Goal: Task Accomplishment & Management: Use online tool/utility

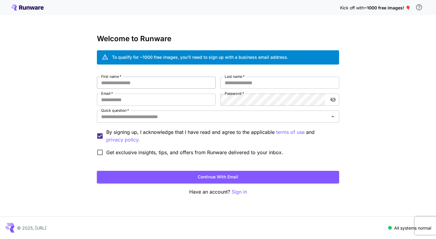
click at [170, 86] on input "First name   *" at bounding box center [156, 83] width 119 height 12
type input "*****"
click at [219, 85] on div "First name   * ***** First name   * Last name   * Last name   * Email   * Email…" at bounding box center [218, 118] width 242 height 82
click at [226, 84] on input "Last name   *" at bounding box center [280, 83] width 119 height 12
type input "****"
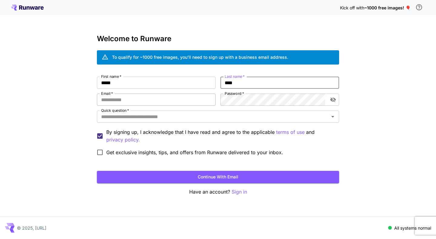
click at [161, 98] on input "Email   *" at bounding box center [156, 100] width 119 height 12
type input "**********"
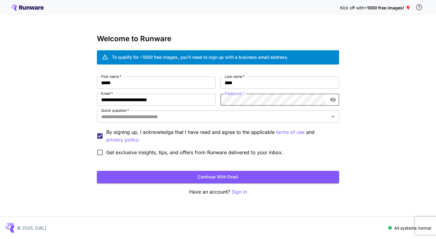
click at [335, 103] on button "toggle password visibility" at bounding box center [333, 99] width 11 height 11
click at [329, 116] on button "Open" at bounding box center [333, 116] width 8 height 8
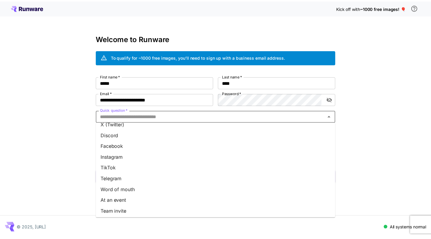
scroll to position [73, 0]
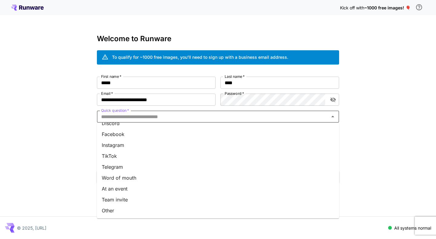
click at [255, 209] on li "Other" at bounding box center [218, 210] width 242 height 11
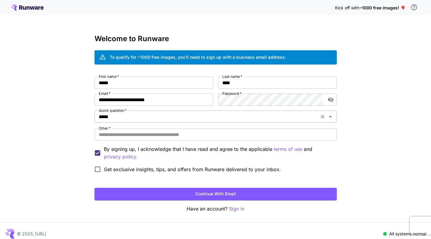
click at [334, 119] on icon "Open" at bounding box center [330, 116] width 7 height 7
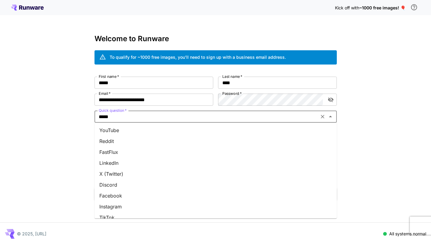
scroll to position [0, 0]
click at [208, 130] on li "Google" at bounding box center [216, 130] width 242 height 11
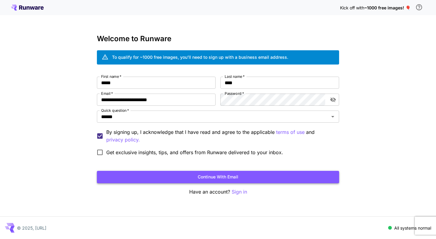
click at [147, 175] on button "Continue with email" at bounding box center [218, 177] width 242 height 12
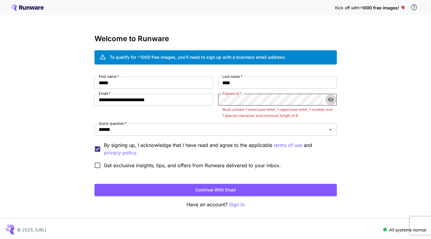
click at [331, 98] on icon "toggle password visibility" at bounding box center [330, 100] width 5 height 5
click at [291, 190] on button "Continue with email" at bounding box center [216, 190] width 242 height 12
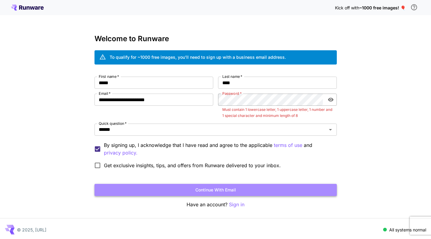
click at [309, 185] on button "Continue with email" at bounding box center [216, 190] width 242 height 12
click at [278, 191] on button "Continue with email" at bounding box center [216, 190] width 242 height 12
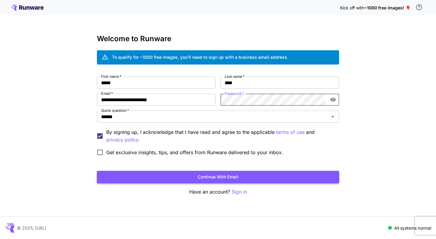
click at [284, 177] on button "Continue with email" at bounding box center [218, 177] width 242 height 12
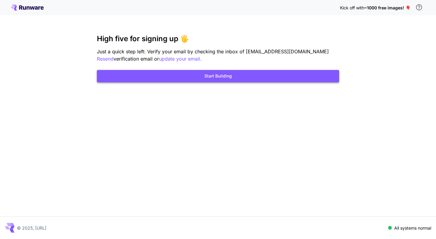
click at [184, 78] on button "Start Building" at bounding box center [218, 76] width 242 height 12
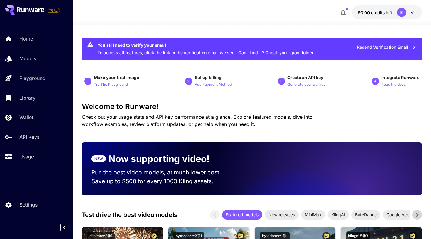
click at [345, 13] on icon "button" at bounding box center [343, 12] width 7 height 7
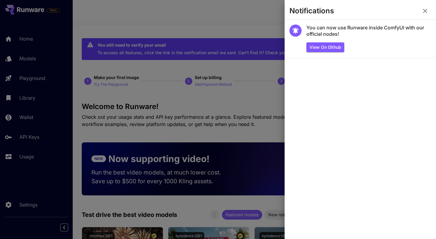
click at [428, 8] on icon "button" at bounding box center [425, 10] width 7 height 7
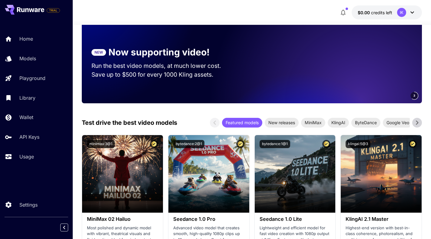
scroll to position [333, 0]
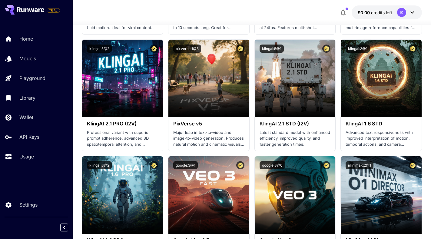
click at [416, 14] on button "$0.00 credits left IK" at bounding box center [387, 12] width 70 height 14
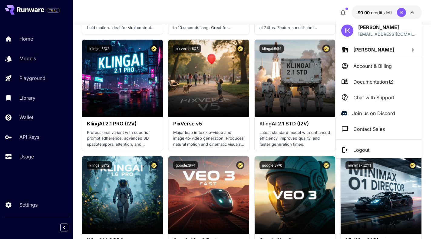
click at [345, 14] on div at bounding box center [218, 119] width 436 height 239
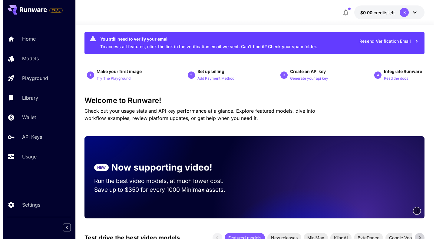
scroll to position [0, 0]
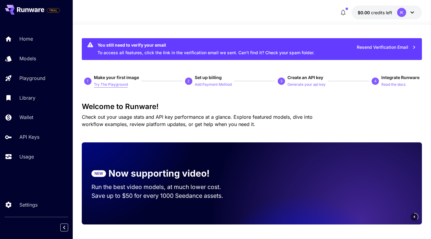
click at [110, 85] on p "Try The Playground" at bounding box center [111, 85] width 34 height 6
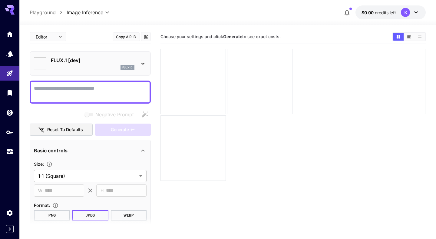
type input "**********"
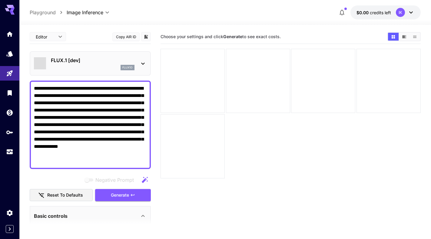
type textarea "**********"
click at [143, 62] on icon at bounding box center [142, 63] width 7 height 7
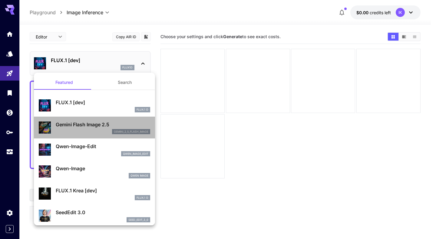
click at [100, 133] on div "gemini_2_5_flash_image" at bounding box center [103, 131] width 95 height 5
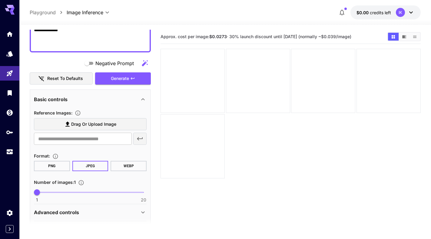
scroll to position [137, 0]
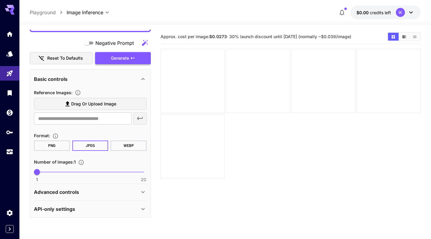
click at [121, 59] on span "Generate" at bounding box center [120, 59] width 18 height 8
